Goal: Transaction & Acquisition: Purchase product/service

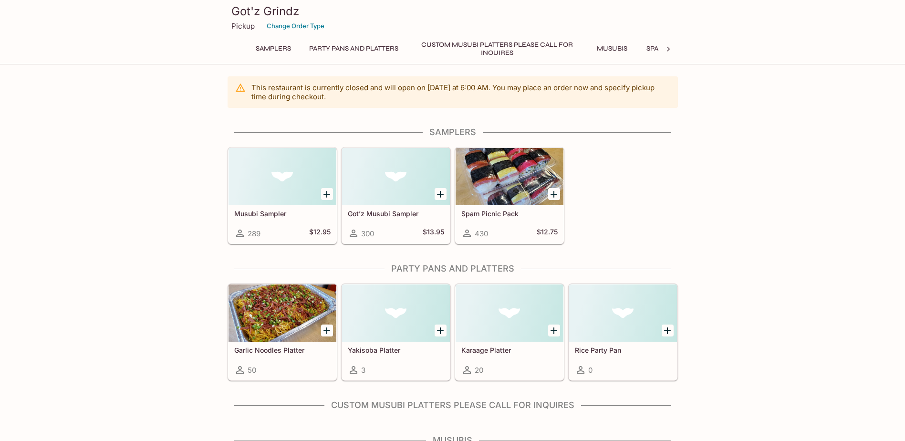
click at [495, 214] on h5 "Spam Picnic Pack" at bounding box center [509, 213] width 96 height 8
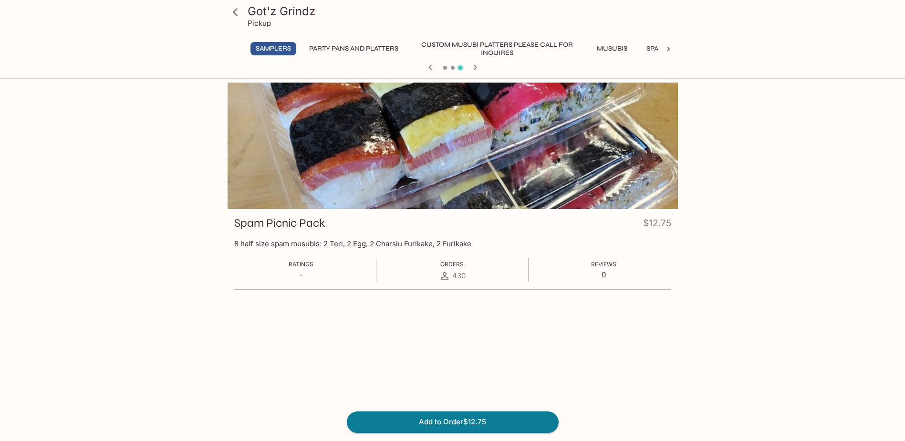
click at [241, 9] on icon at bounding box center [235, 12] width 17 height 17
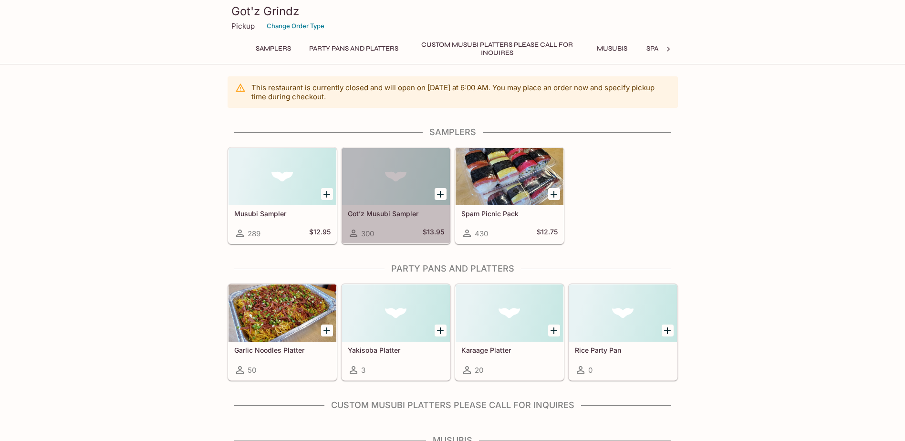
click at [397, 211] on h5 "Got’z Musubi Sampler" at bounding box center [396, 213] width 96 height 8
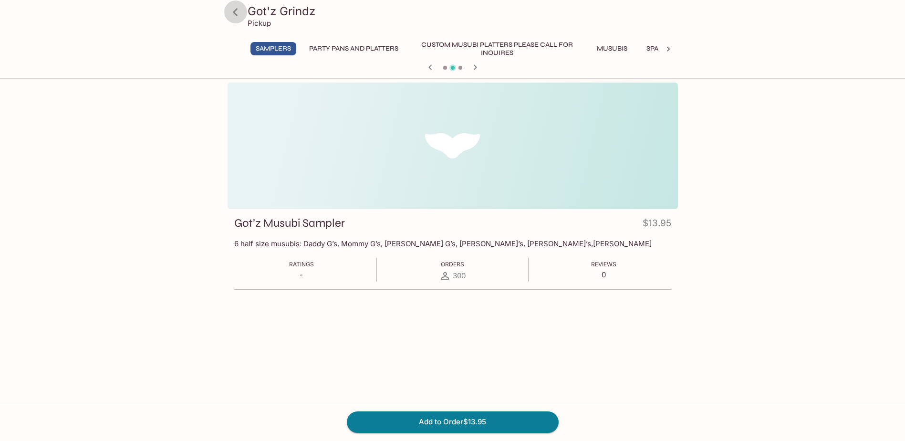
click at [237, 9] on icon at bounding box center [235, 12] width 5 height 8
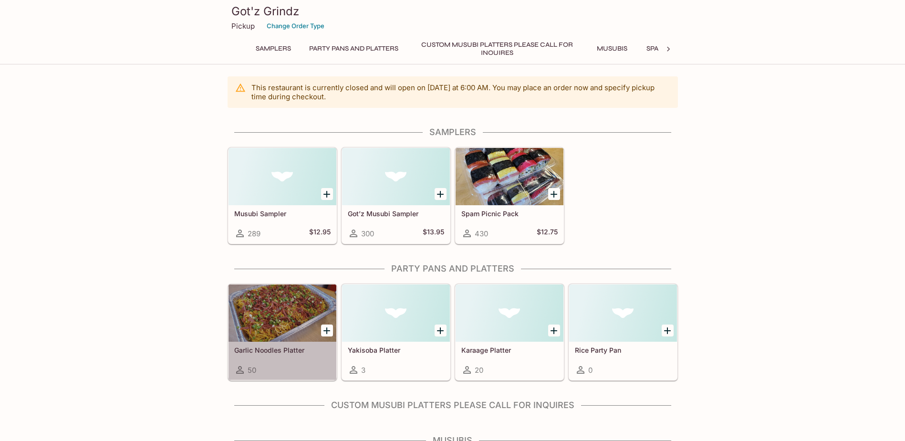
click at [298, 292] on div at bounding box center [282, 312] width 108 height 57
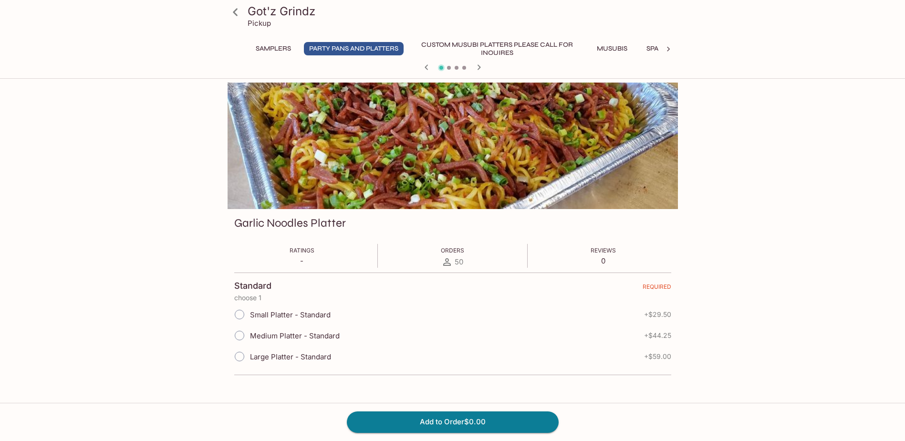
click at [310, 314] on span "Small Platter - Standard" at bounding box center [290, 314] width 81 height 9
click at [249, 314] on input "Small Platter - Standard" at bounding box center [239, 314] width 20 height 20
radio input "true"
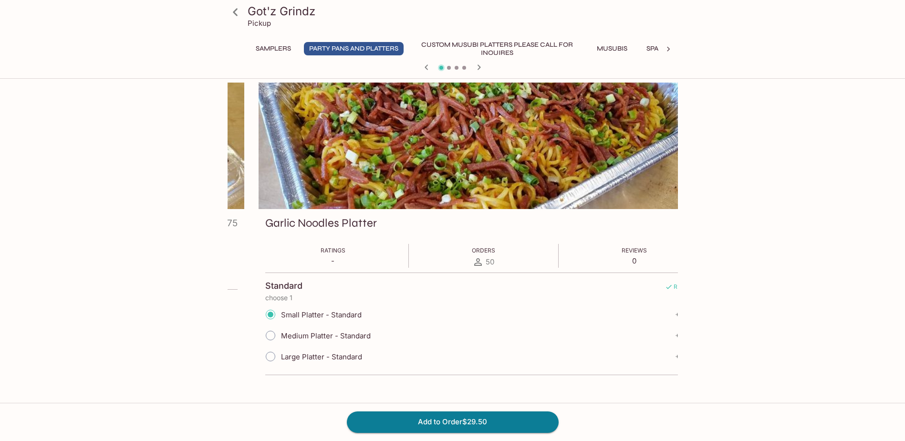
click at [321, 317] on span "Small Platter - Standard" at bounding box center [321, 314] width 81 height 9
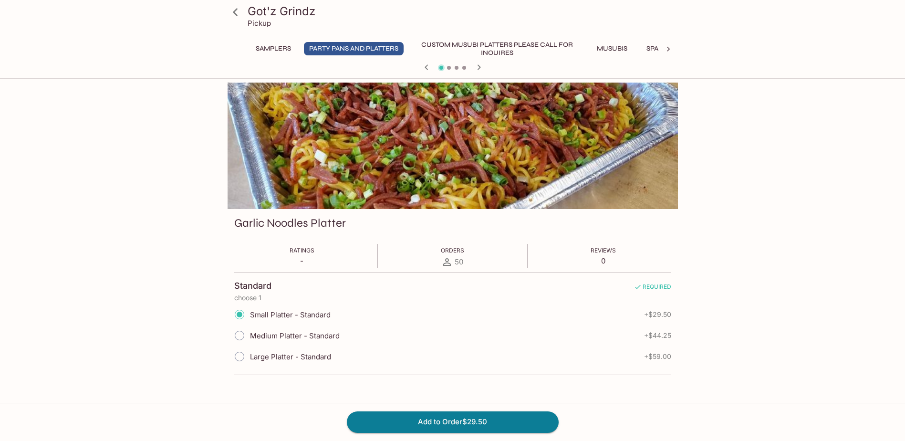
click at [317, 314] on span "Small Platter - Standard" at bounding box center [290, 314] width 81 height 9
click at [249, 314] on input "Small Platter - Standard" at bounding box center [239, 314] width 20 height 20
click at [234, 9] on icon at bounding box center [235, 12] width 17 height 17
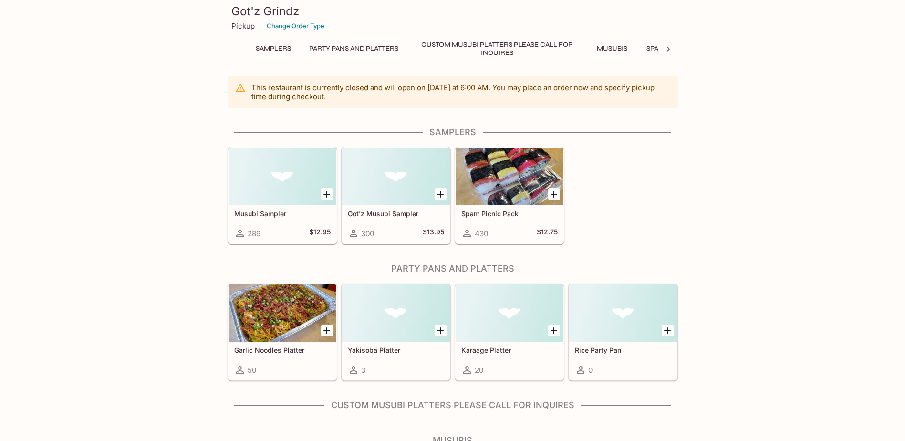
click at [455, 268] on h4 "Party Pans and Platters" at bounding box center [452, 268] width 450 height 10
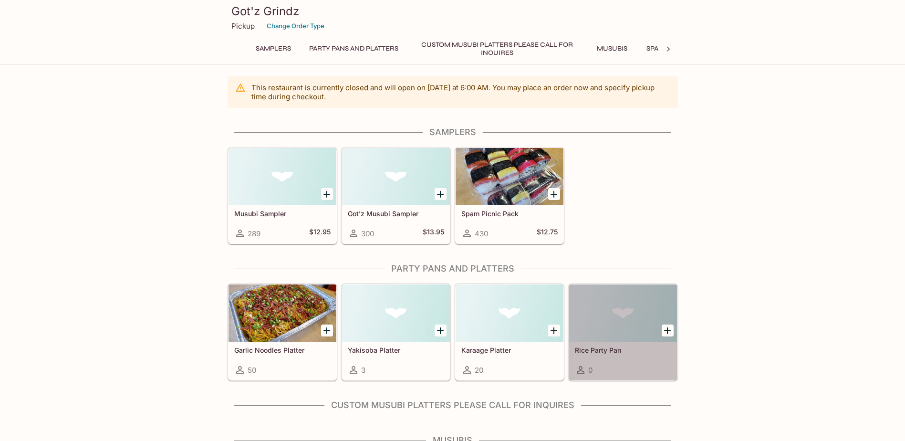
click at [607, 339] on div at bounding box center [623, 312] width 108 height 57
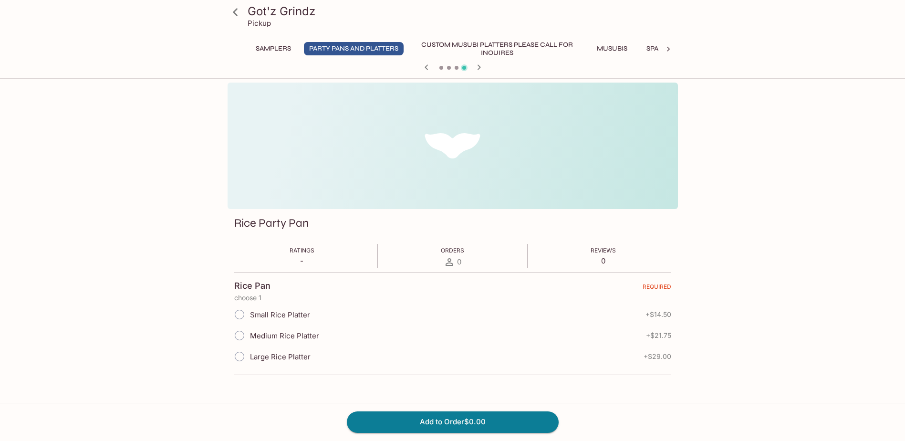
click at [495, 189] on div at bounding box center [452, 146] width 450 height 126
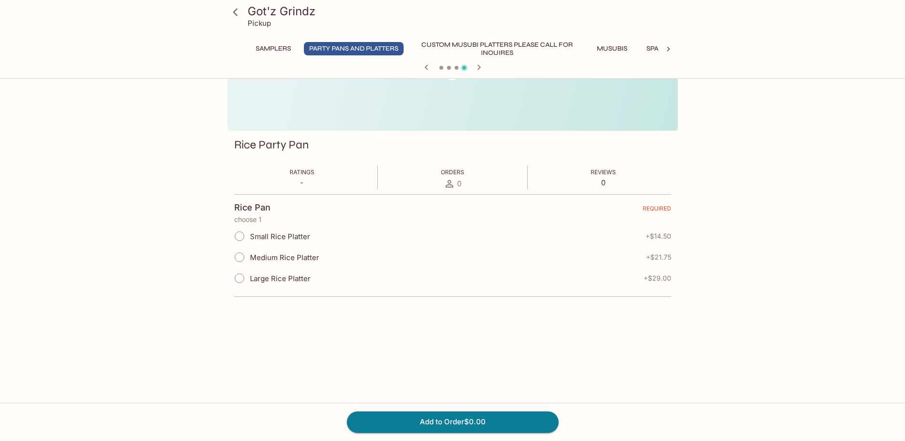
scroll to position [83, 0]
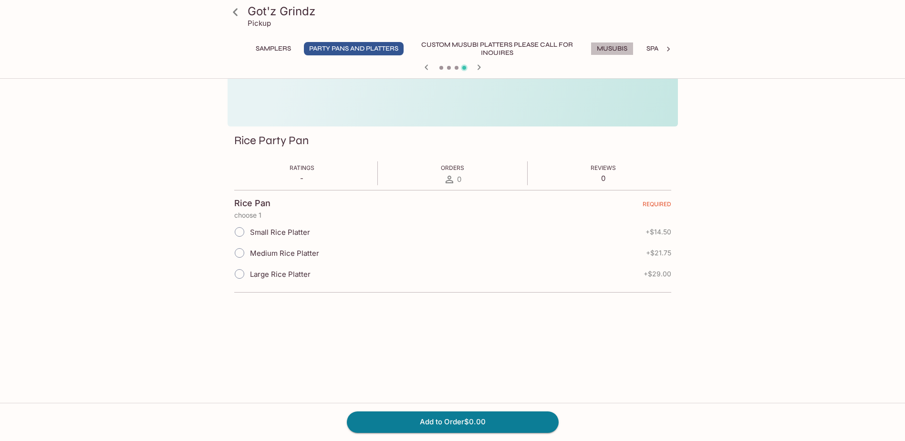
click at [620, 53] on button "Musubis" at bounding box center [611, 48] width 43 height 13
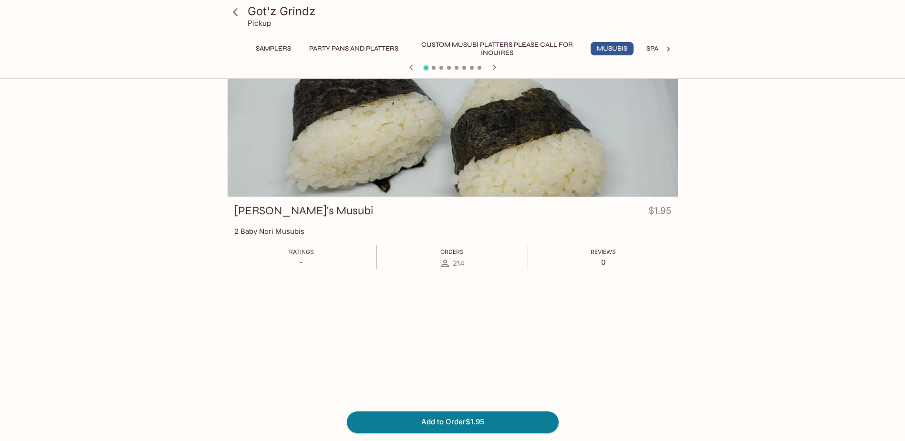
scroll to position [0, 0]
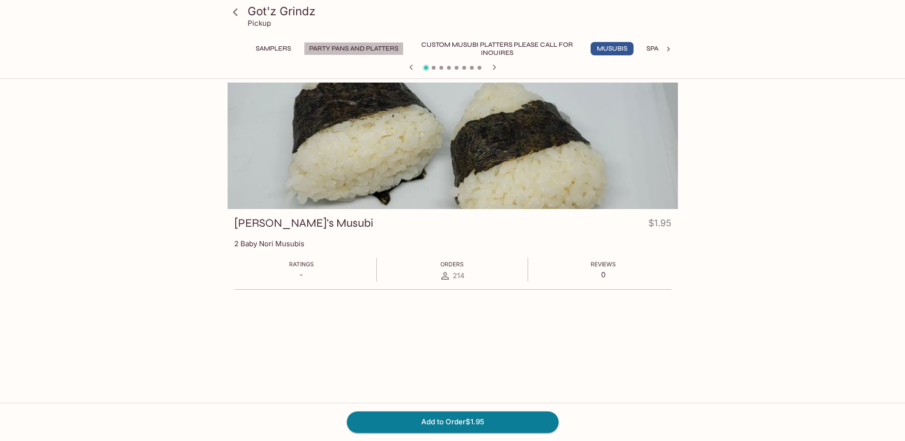
click at [388, 49] on button "Party Pans and Platters" at bounding box center [354, 48] width 100 height 13
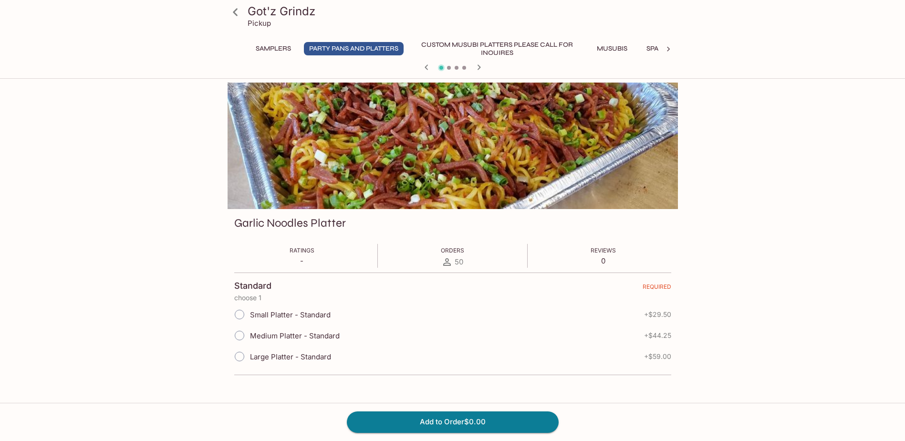
click at [481, 69] on icon "button" at bounding box center [478, 67] width 11 height 11
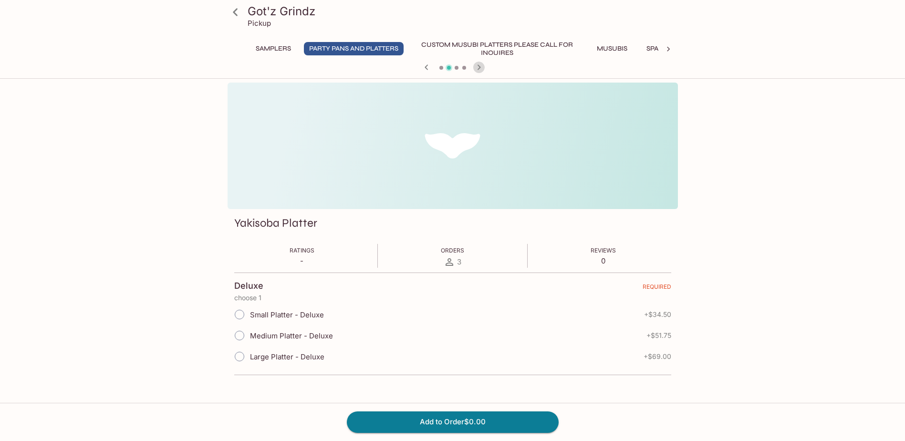
click at [481, 69] on icon "button" at bounding box center [478, 67] width 11 height 11
click at [478, 70] on icon "button" at bounding box center [478, 66] width 3 height 5
drag, startPoint x: 478, startPoint y: 70, endPoint x: 453, endPoint y: 145, distance: 79.0
click at [472, 145] on div "Got'z Grindz Pickup Samplers Party Pans and Platters Custom Musubi Platters PLE…" at bounding box center [452, 271] width 610 height 376
click at [427, 69] on icon "button" at bounding box center [425, 66] width 3 height 5
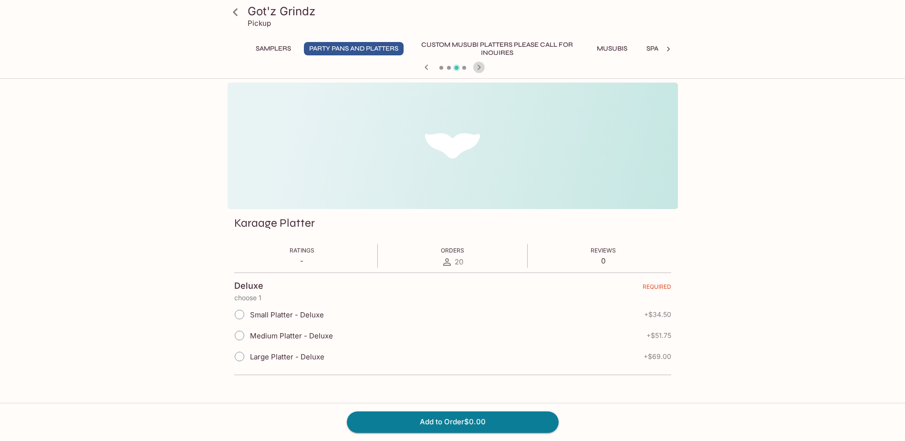
click at [474, 67] on icon "button" at bounding box center [478, 67] width 11 height 11
click at [427, 68] on icon "button" at bounding box center [426, 67] width 11 height 11
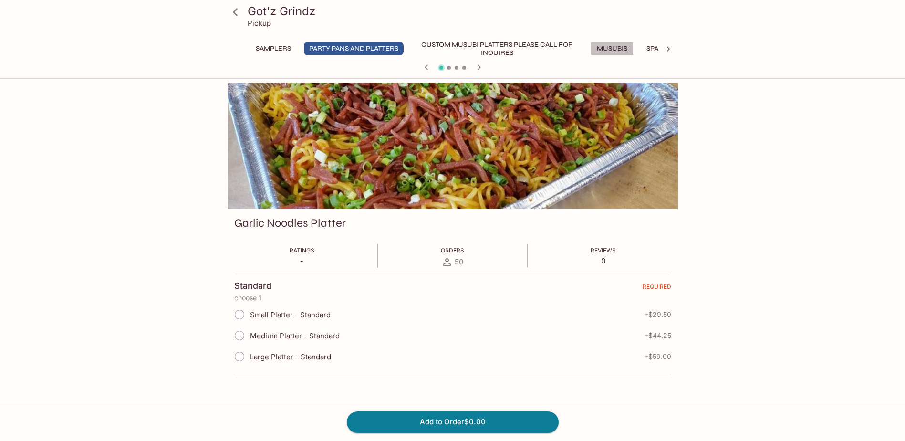
click at [622, 46] on button "Musubis" at bounding box center [611, 48] width 43 height 13
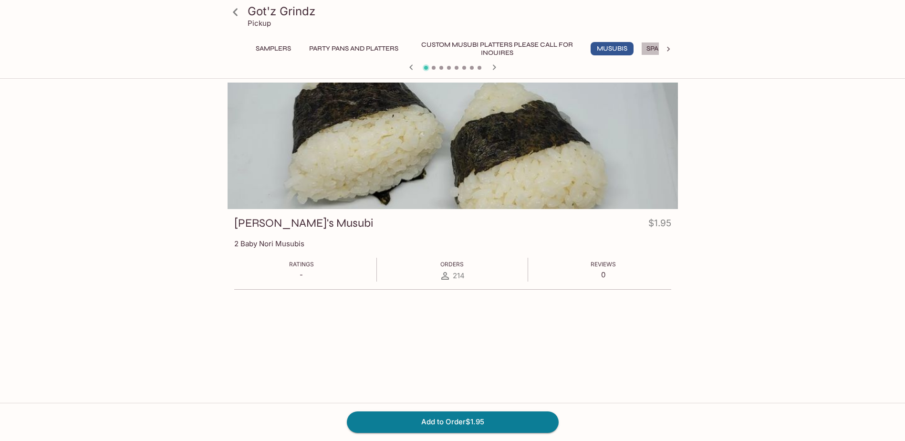
click at [655, 51] on button "Spam Musubis" at bounding box center [671, 48] width 61 height 13
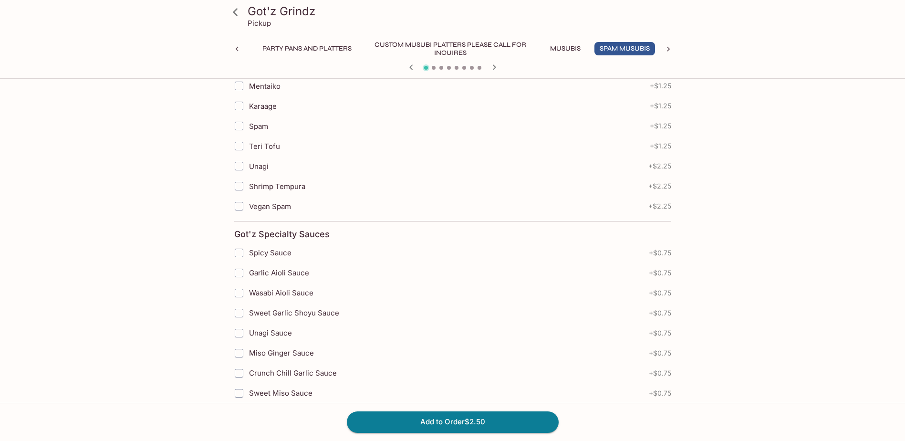
scroll to position [755, 0]
